Goal: Transaction & Acquisition: Purchase product/service

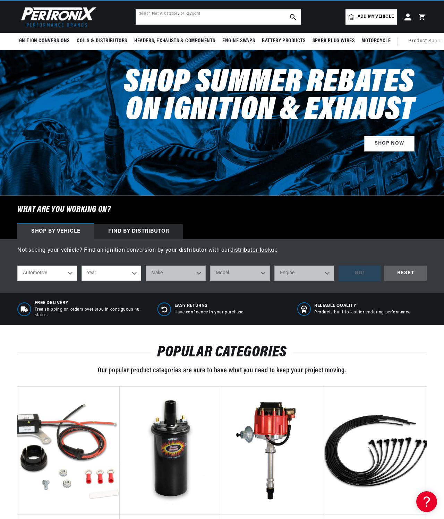
click at [203, 25] on input "text" at bounding box center [217, 16] width 165 height 15
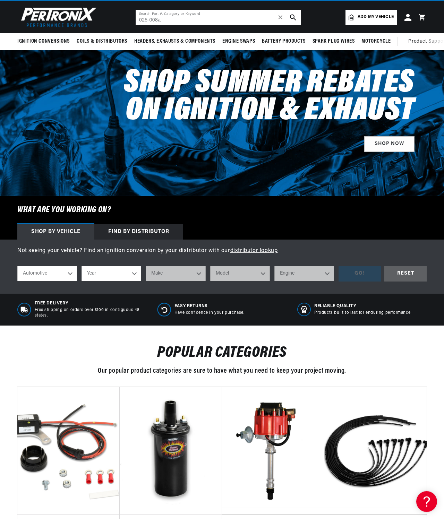
type input "025-008a"
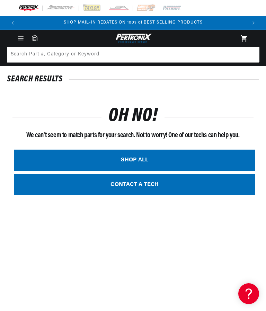
click at [139, 163] on link "SHOP ALL" at bounding box center [134, 160] width 241 height 21
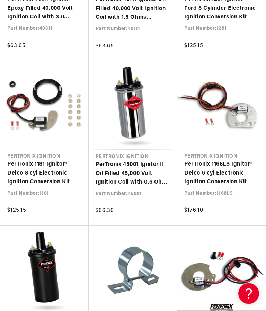
scroll to position [386, 0]
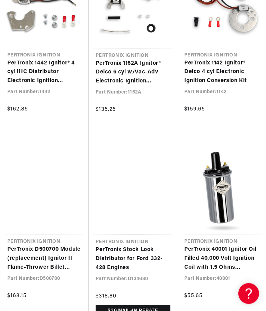
scroll to position [1279, 0]
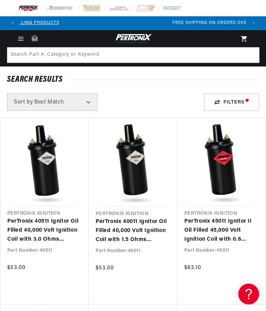
scroll to position [0, 226]
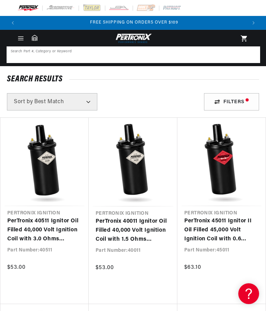
click at [86, 54] on input at bounding box center [133, 54] width 252 height 15
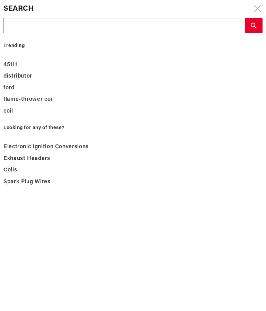
scroll to position [0, 0]
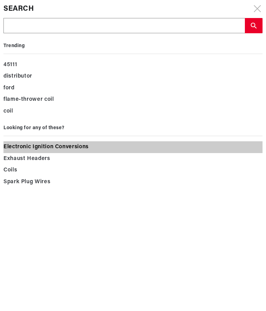
click at [71, 151] on span "Electronic Ignition Conversions" at bounding box center [45, 147] width 85 height 10
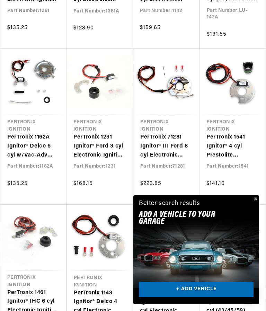
scroll to position [0, 226]
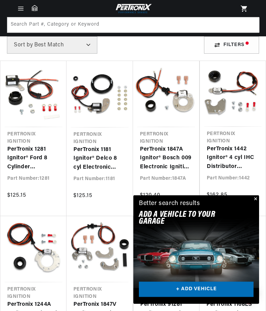
scroll to position [103, 0]
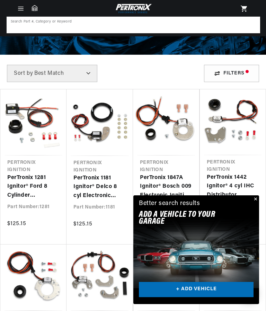
click at [116, 24] on input at bounding box center [133, 24] width 252 height 15
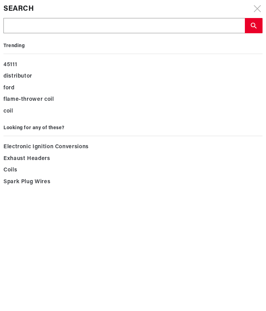
click at [74, 26] on input "text" at bounding box center [124, 25] width 241 height 15
type input "O"
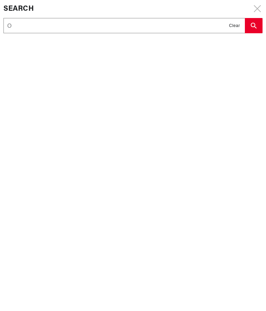
type input "On"
type input "Ona"
type input "Onan"
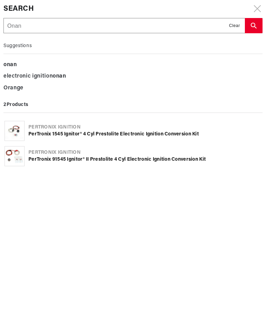
type input "On an"
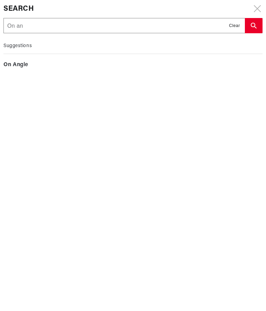
type input "On an 4"
type input "On an 44"
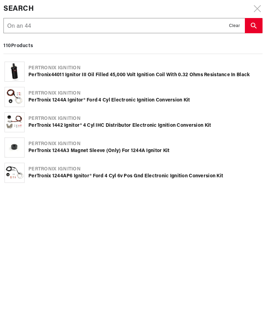
type input "On an 440"
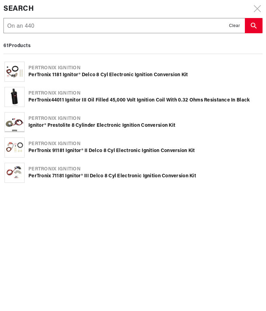
type input "On an 4409"
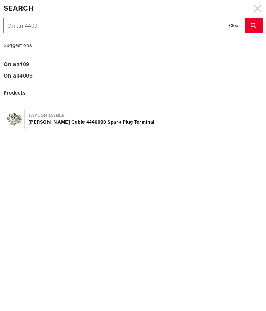
click at [24, 26] on input "On an 4409" at bounding box center [124, 25] width 241 height 15
type input "On an4409"
type input "On a4409"
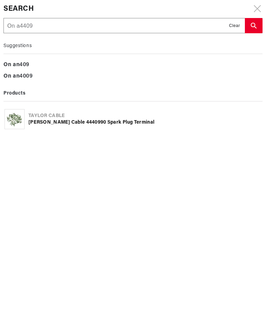
type input "On 4409"
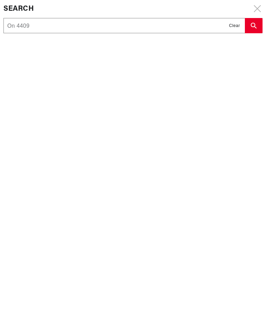
type input "On 4409"
type input "On4409"
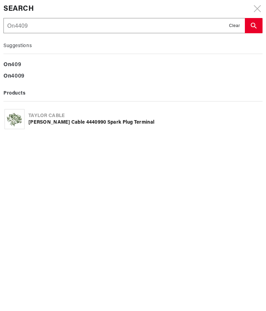
type input "O4409"
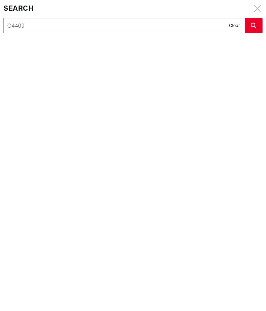
type input "On4409"
type input "Ona4409"
type input "Onan4409"
type input "Onan 4409"
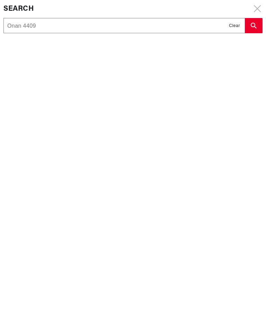
type input "Onan 4409"
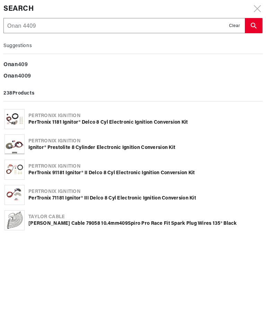
scroll to position [0, 226]
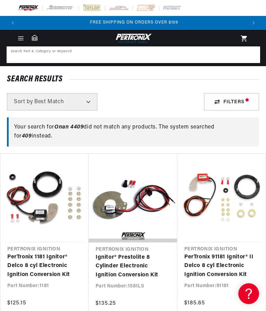
click at [92, 54] on input at bounding box center [133, 54] width 252 height 15
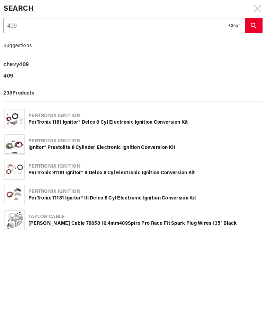
type input "409o"
type input "409"
type input "409o"
type input "409on"
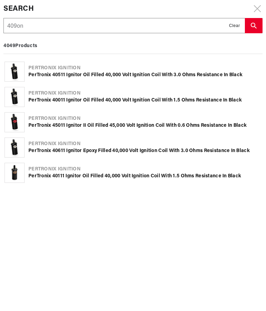
type input "409ona"
type input "409onan"
type input "409ona"
type input "409on"
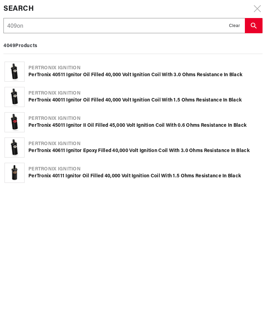
type input "409o"
type input "409"
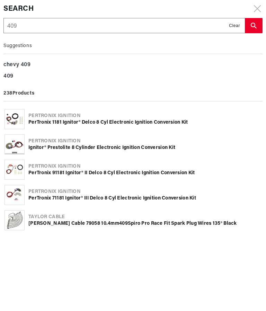
type input "40"
type input "4"
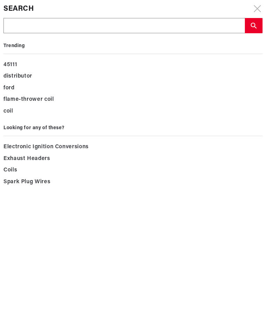
scroll to position [0, 226]
type input "O"
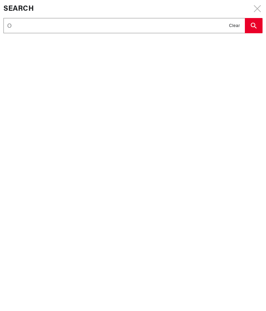
type input "On"
type input "Ona"
type input "Onan"
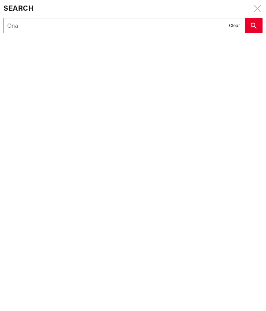
type input "Onan"
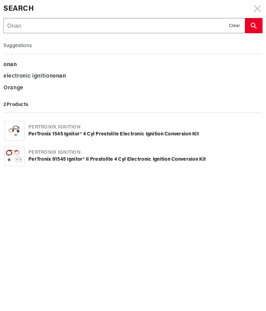
type input "Oman"
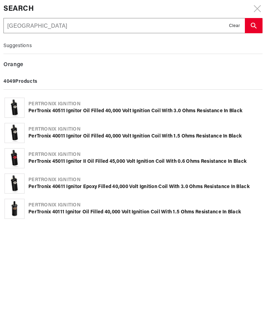
type input "Oman j"
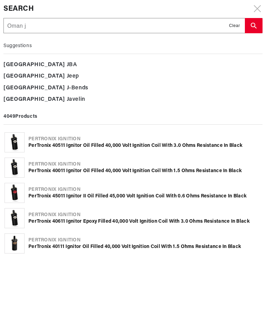
scroll to position [0, 0]
type input "Oman jc"
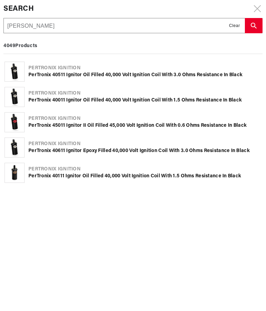
type input "Oman jc"
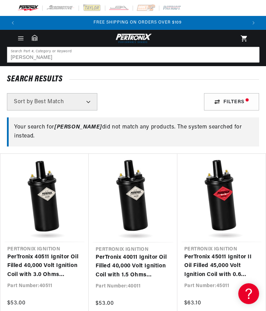
scroll to position [0, 226]
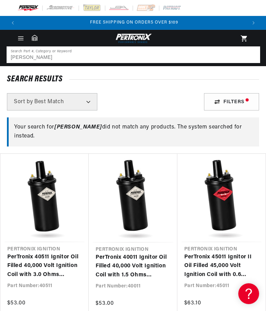
click at [21, 59] on input "Oman jc" at bounding box center [133, 54] width 252 height 15
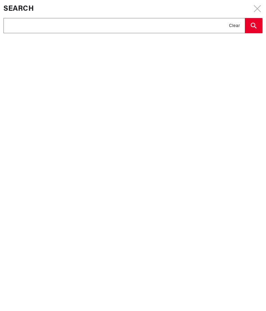
click at [40, 59] on div "Search Search Part #, Category or Keyword Clear" at bounding box center [133, 155] width 266 height 311
click at [70, 21] on input "text" at bounding box center [124, 25] width 241 height 15
type input "O"
type input "On"
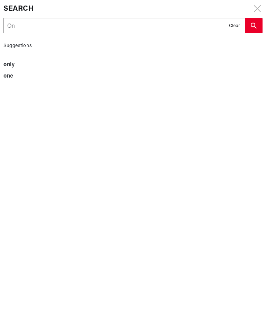
type input "Ona"
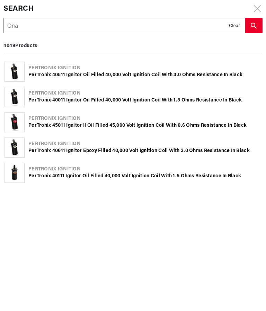
type input "Onan"
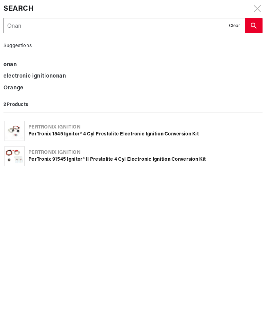
type input "On an"
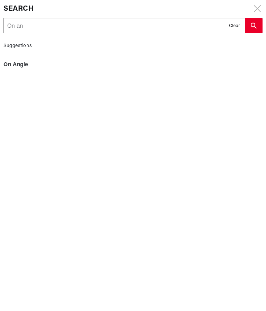
type input "On an"
type input "On a"
type input "On"
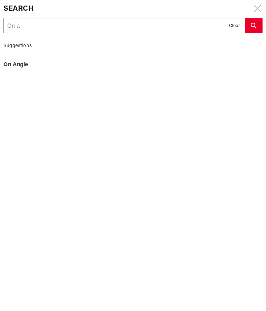
type input "On"
type input "Ona"
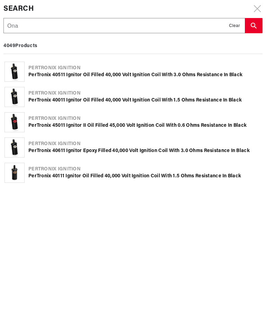
type input "Onan"
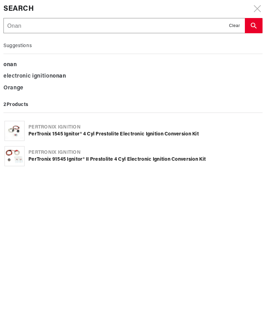
scroll to position [0, 226]
type input "Onan"
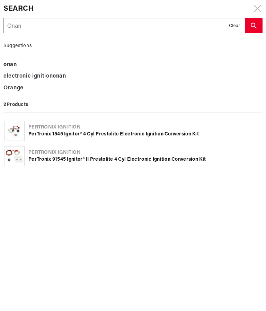
type input "Onan"
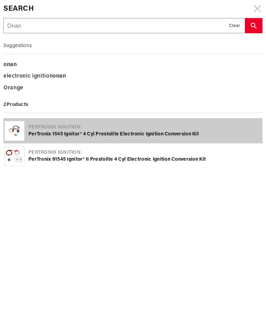
click at [121, 134] on div "PerTronix 1545 Ignitor® 4 cyl Prestolite Electronic Ignition Conversion Kit" at bounding box center [144, 134] width 233 height 7
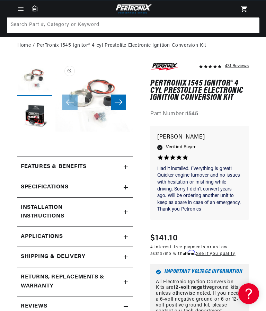
scroll to position [0, 226]
click at [113, 105] on button "Slide right" at bounding box center [118, 102] width 15 height 15
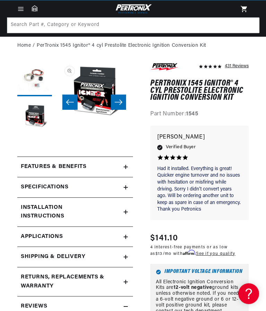
scroll to position [0, 0]
click at [69, 104] on icon "Slide left" at bounding box center [70, 102] width 8 height 5
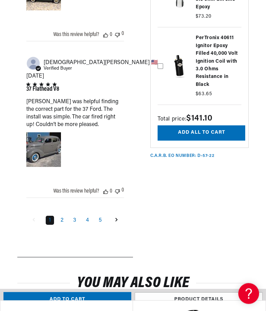
click at [118, 226] on link "Goto next page" at bounding box center [116, 220] width 13 height 11
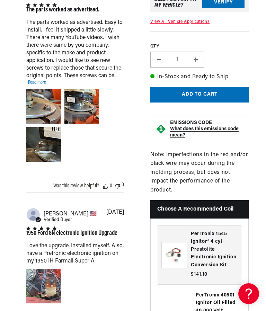
scroll to position [0, 226]
